Goal: Check status: Check status

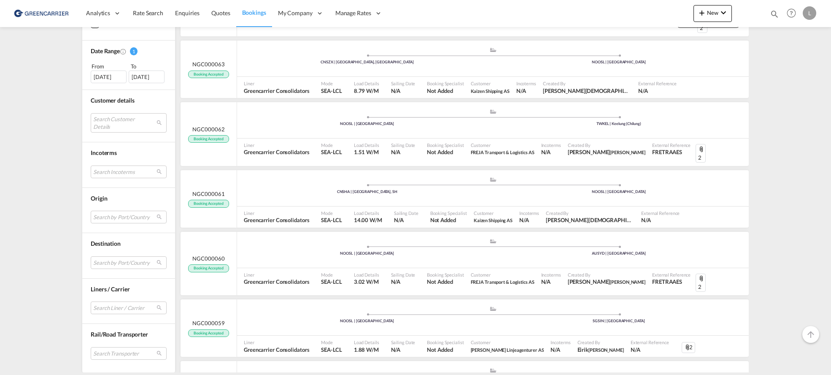
scroll to position [760, 0]
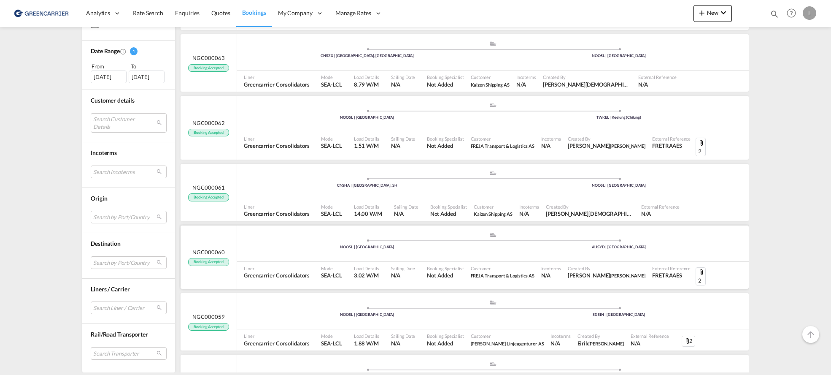
click at [468, 262] on div "Customer FREJA Transport & Logistics AS" at bounding box center [503, 275] width 70 height 27
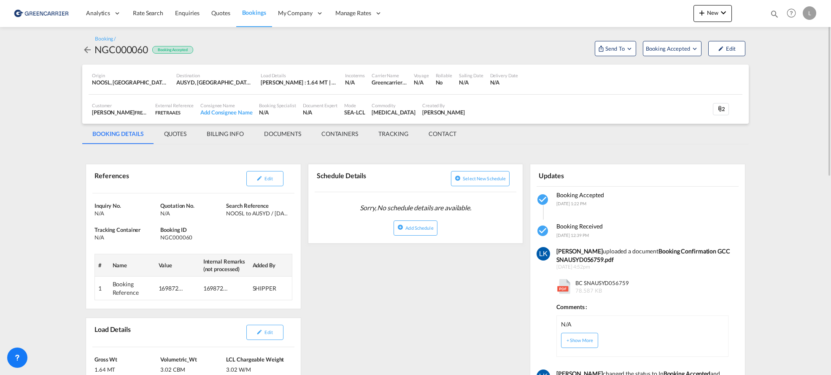
click at [553, 257] on b "Booking Confirmation GCC SNAUSYD056759.pdf" at bounding box center [643, 255] width 173 height 16
copy b "SNAUSYD056759"
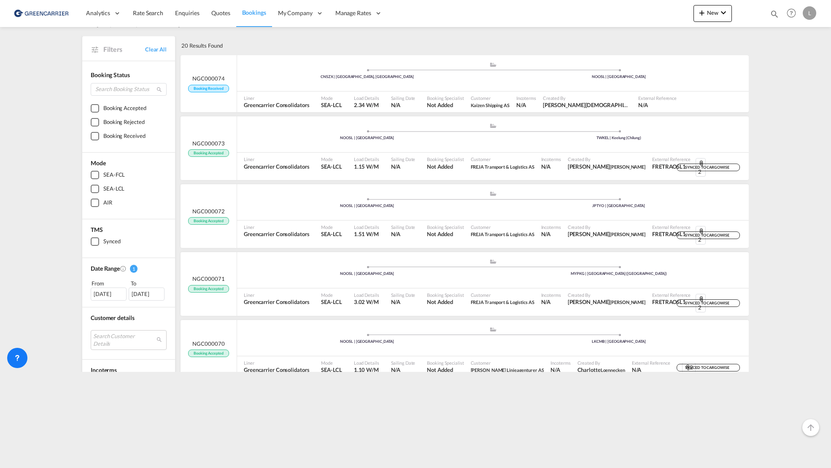
scroll to position [42, 0]
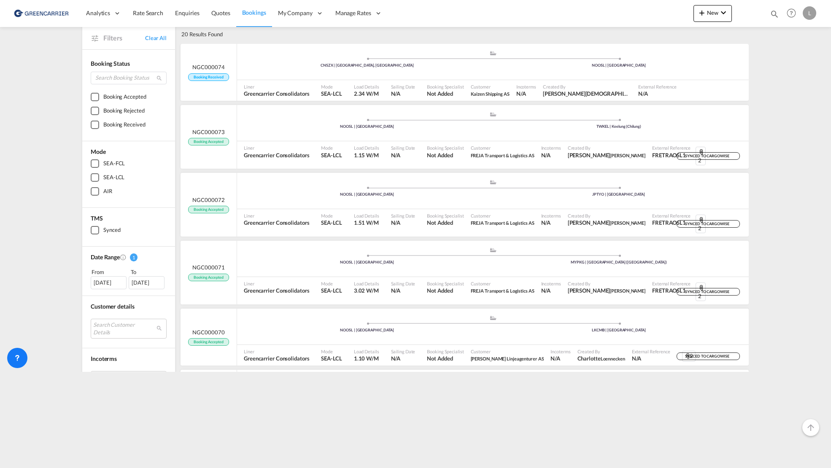
click at [105, 282] on div "[DATE]" at bounding box center [109, 282] width 36 height 13
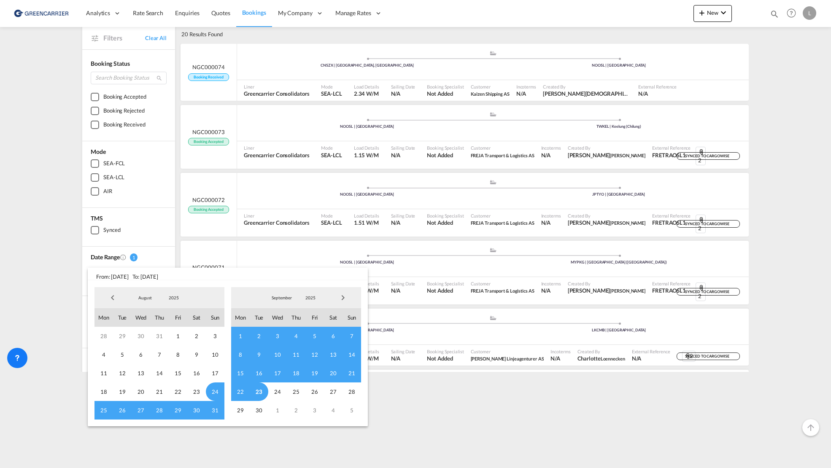
click at [115, 300] on span "Previous Month" at bounding box center [112, 298] width 17 height 17
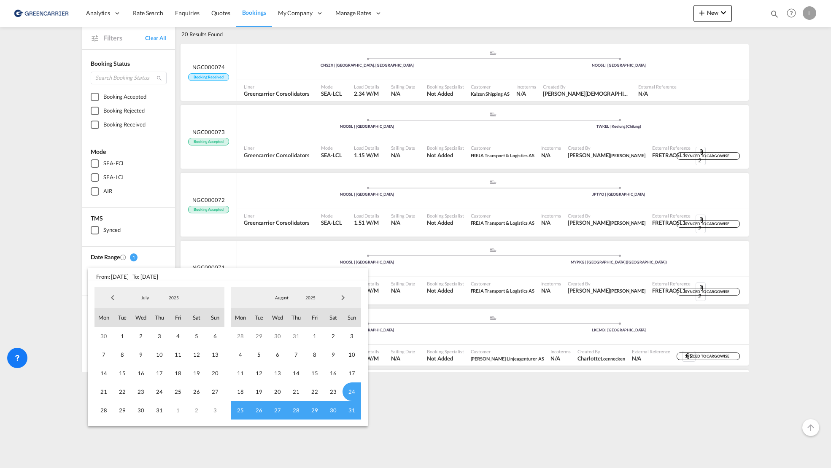
click at [114, 300] on span "Previous Month" at bounding box center [112, 298] width 17 height 17
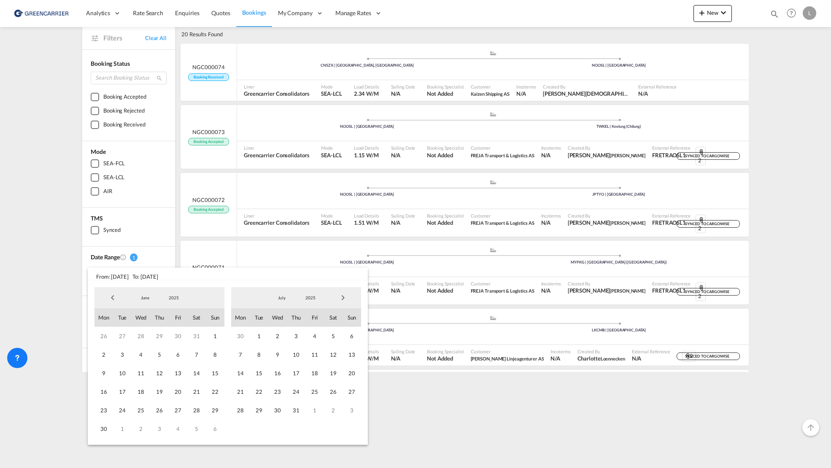
click at [114, 300] on span "Previous Month" at bounding box center [112, 298] width 17 height 17
click at [155, 343] on span "1" at bounding box center [159, 336] width 19 height 19
click at [343, 300] on span "Next Month" at bounding box center [343, 298] width 17 height 17
click at [332, 374] on span "30" at bounding box center [333, 410] width 19 height 19
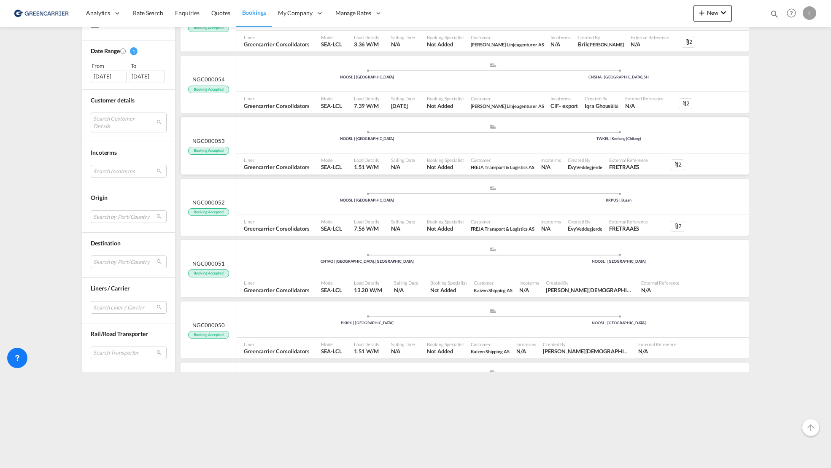
scroll to position [338, 0]
click at [460, 201] on div "NOOSL | [GEOGRAPHIC_DATA]" at bounding box center [367, 200] width 252 height 5
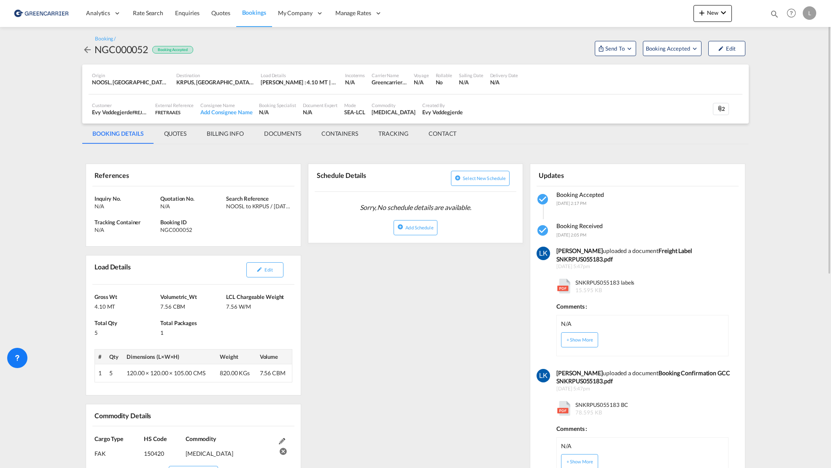
click at [553, 374] on span "SNKRPUS055183 BC 78.595 KB" at bounding box center [601, 408] width 54 height 15
copy span "SNKRPUS055183"
click at [553, 76] on md-content "Analytics Reports Dashboard Rate Search Enquiries Quotes Bookings" at bounding box center [415, 234] width 831 height 468
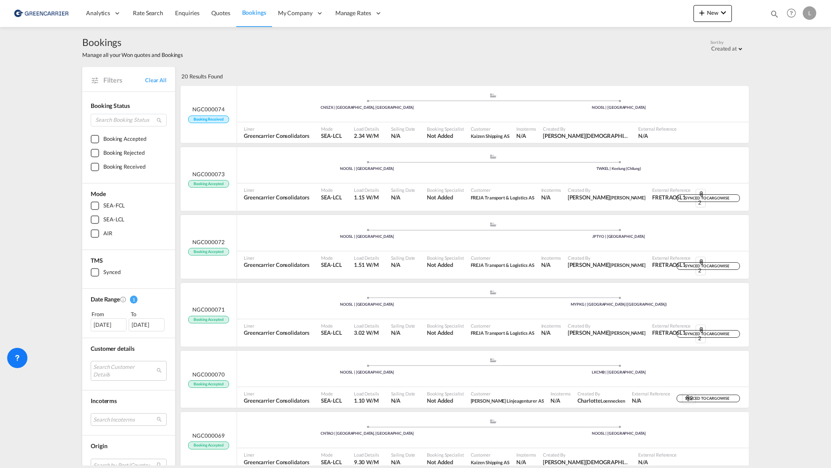
click at [100, 322] on div "[DATE]" at bounding box center [109, 325] width 36 height 13
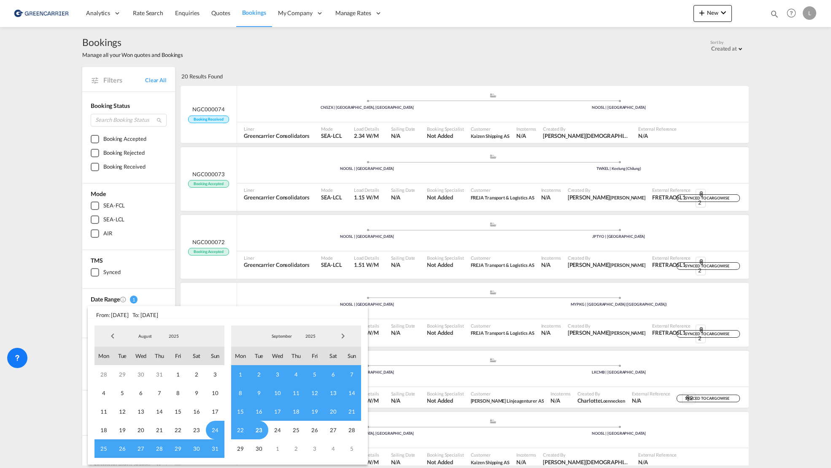
click at [110, 334] on span "Previous Month" at bounding box center [112, 336] width 17 height 17
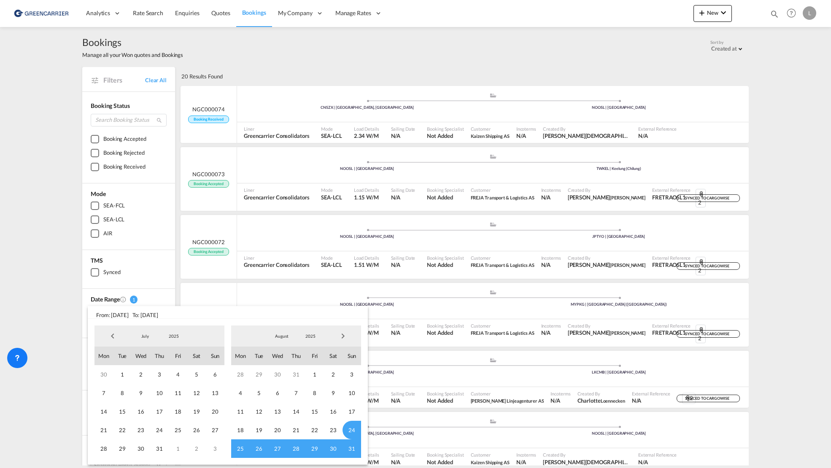
click at [110, 334] on span "Previous Month" at bounding box center [112, 336] width 17 height 17
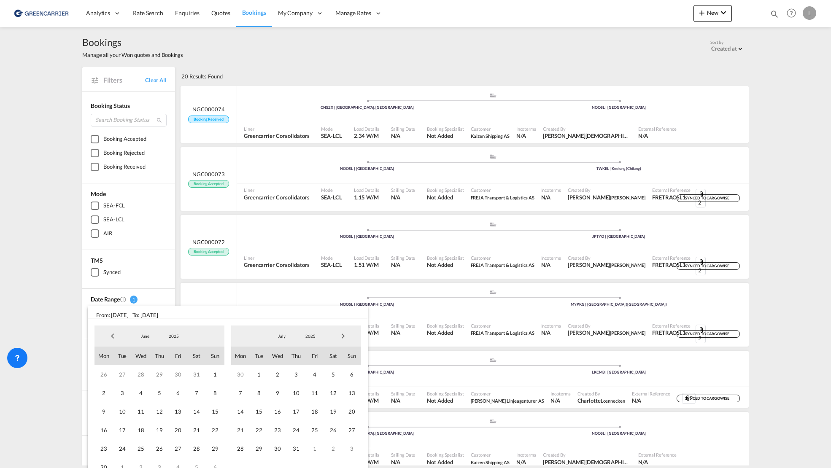
click at [110, 334] on span "Previous Month" at bounding box center [112, 336] width 17 height 17
click at [144, 374] on span "5" at bounding box center [141, 393] width 19 height 19
click at [553, 221] on md-backdrop at bounding box center [415, 234] width 831 height 468
